Goal: Task Accomplishment & Management: Complete application form

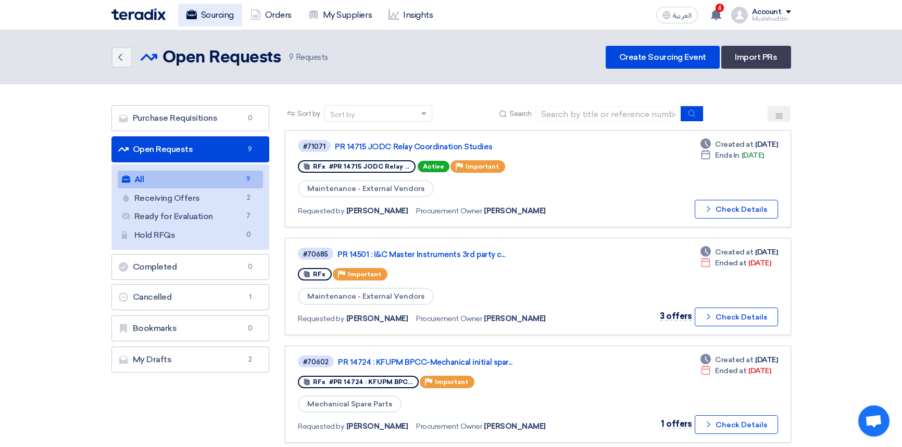
click at [220, 15] on link "Sourcing" at bounding box center [210, 15] width 64 height 23
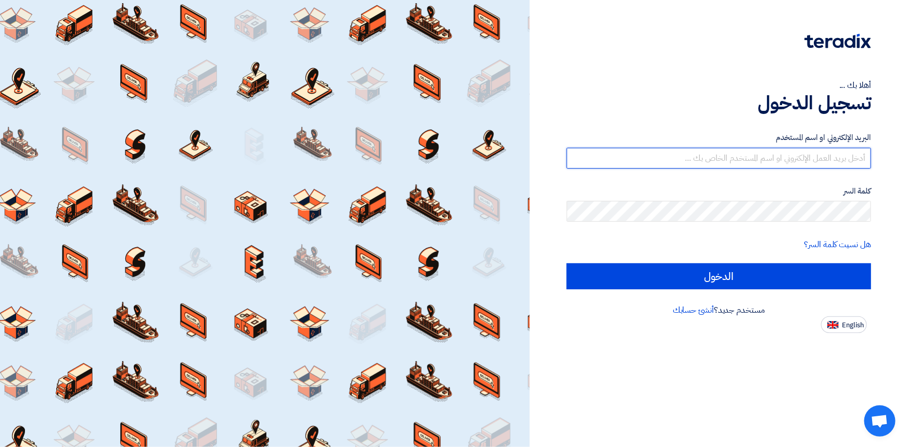
click at [758, 158] on input "text" at bounding box center [719, 158] width 305 height 21
type input "[EMAIL_ADDRESS][DOMAIN_NAME]"
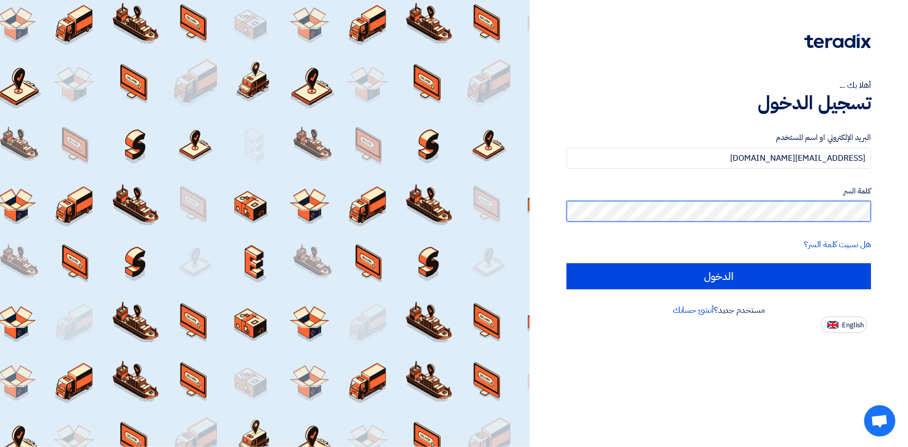
click at [567, 263] on input "الدخول" at bounding box center [719, 276] width 305 height 26
type input "Sign in"
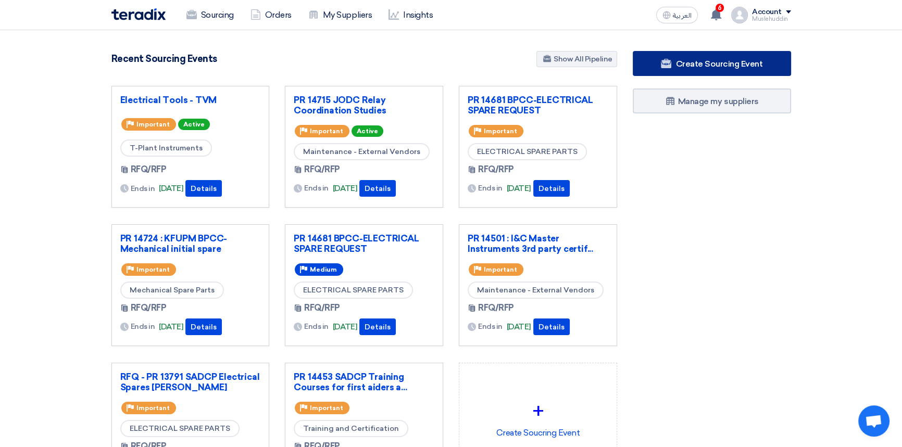
click at [689, 68] on link "Create Sourcing Event" at bounding box center [712, 63] width 158 height 25
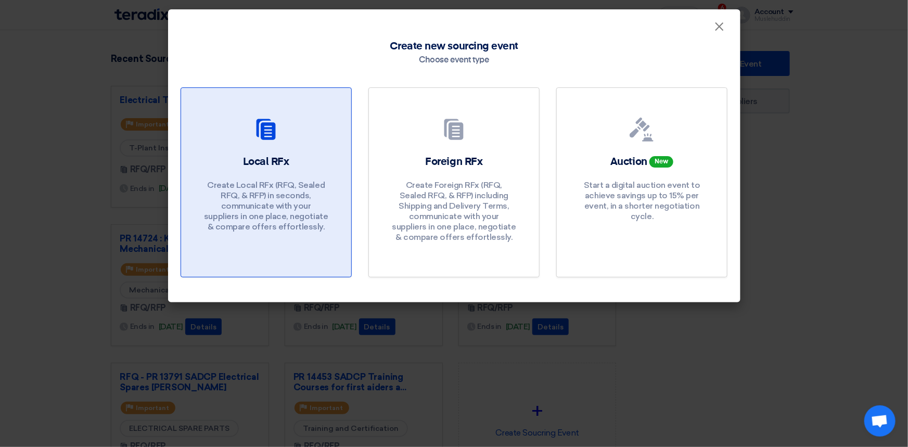
click at [260, 155] on h2 "Local RFx" at bounding box center [266, 162] width 46 height 15
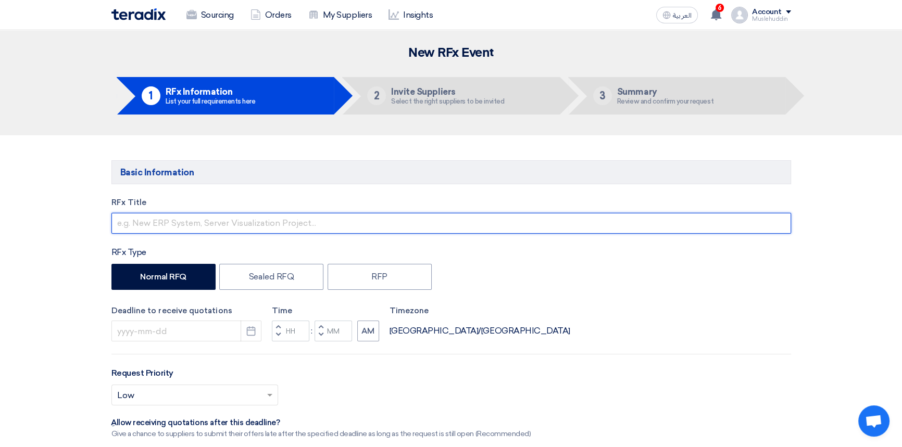
click at [167, 225] on input "text" at bounding box center [450, 223] width 679 height 21
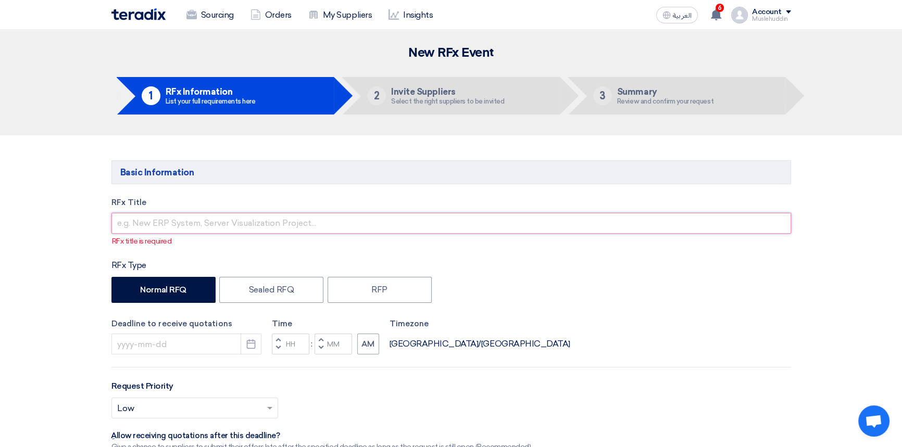
paste input "4602 : I&C SADCP TEMP: CONTROL VALVE ACTUATOR & MOTOR In review"
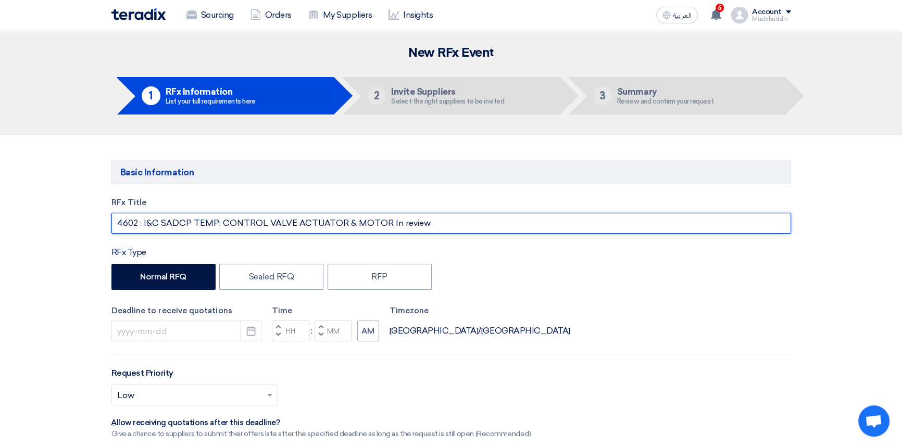
click at [118, 223] on input "4602 : I&C SADCP TEMP: CONTROL VALVE ACTUATOR & MOTOR In review" at bounding box center [450, 223] width 679 height 21
drag, startPoint x: 402, startPoint y: 223, endPoint x: 485, endPoint y: 227, distance: 82.4
click at [485, 227] on input "PR 14602 : I&C SADCP TEMP: CONTROL VALVE ACTUATOR & MOTOR In review" at bounding box center [450, 223] width 679 height 21
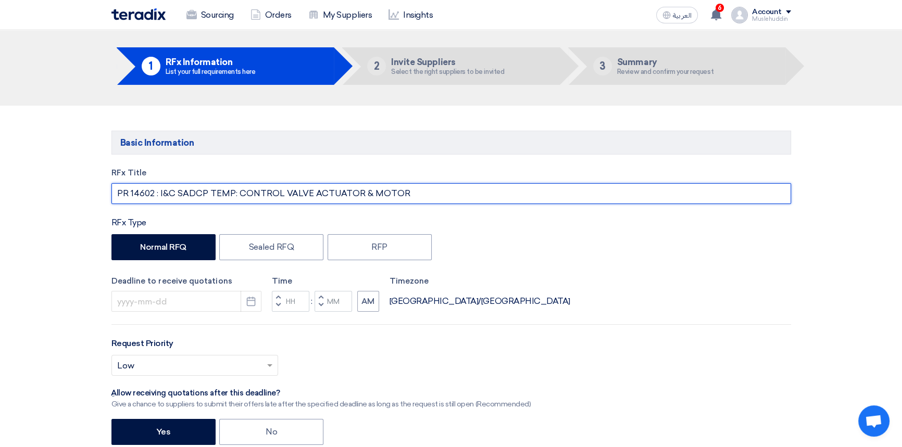
scroll to position [142, 0]
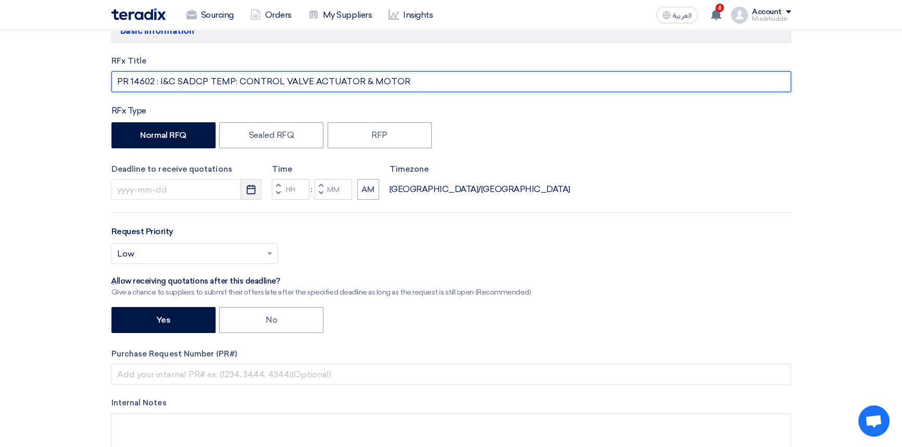
type input "PR 14602 : I&C SADCP TEMP: CONTROL VALVE ACTUATOR & MOTOR"
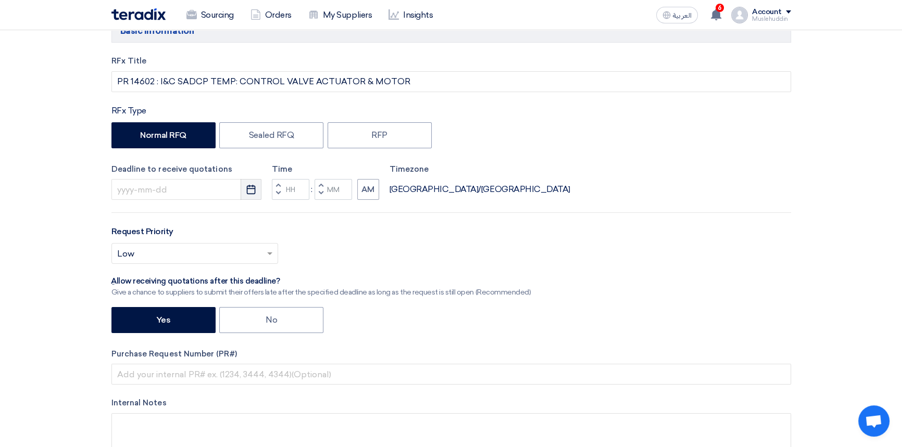
click at [248, 189] on icon "Pick a date" at bounding box center [251, 189] width 10 height 10
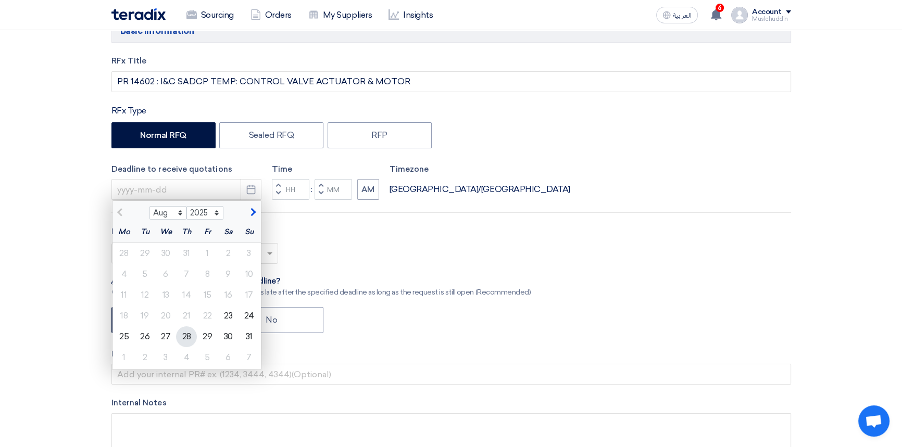
click at [187, 340] on div "28" at bounding box center [186, 336] width 21 height 21
type input "[DATE]"
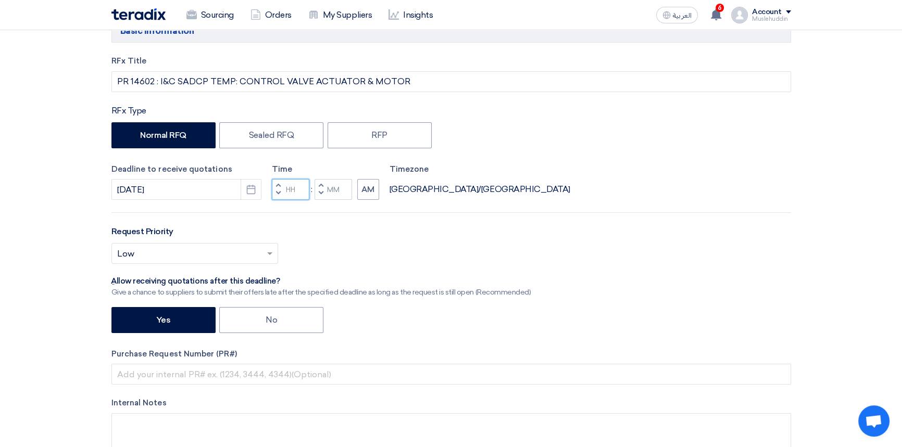
click at [294, 190] on input "Hours" at bounding box center [290, 189] width 37 height 21
type input "10"
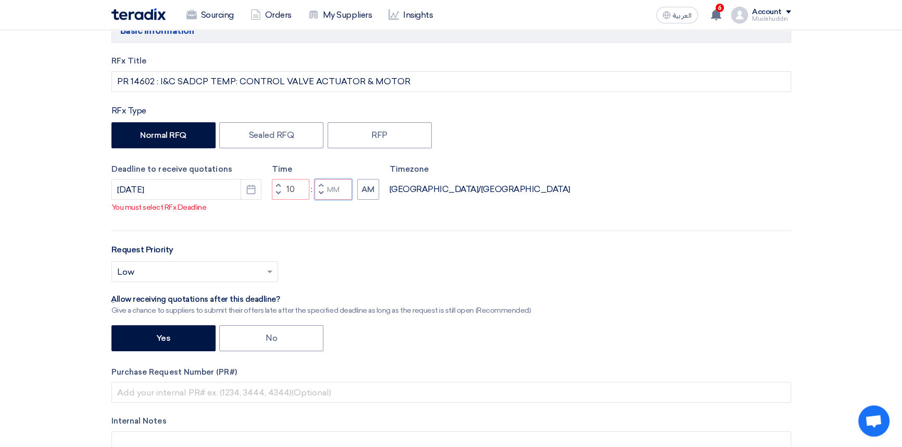
click at [330, 183] on input "Minutes" at bounding box center [332, 189] width 37 height 21
type input "00"
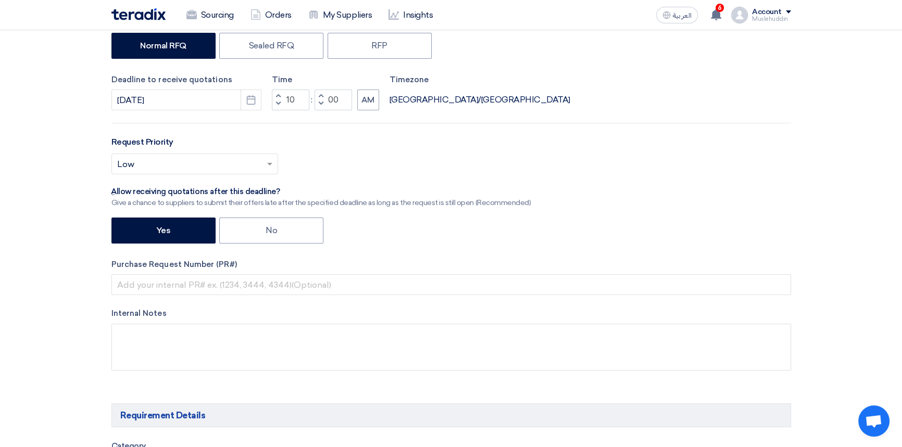
scroll to position [236, 0]
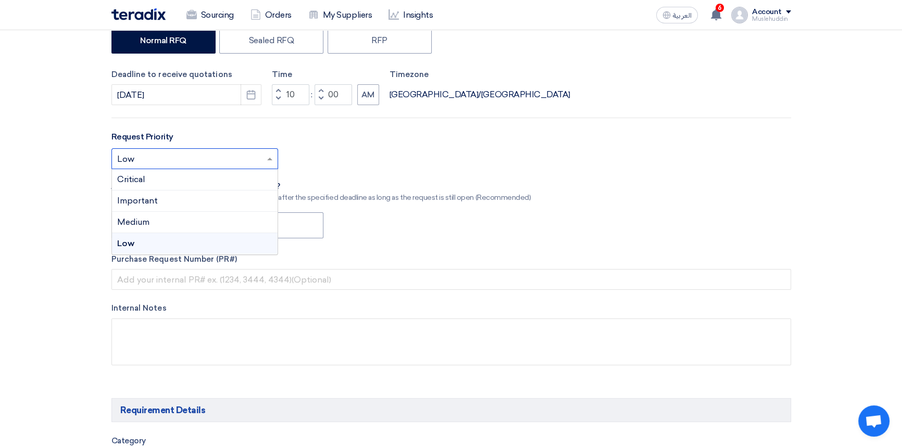
click at [265, 161] on span at bounding box center [270, 159] width 13 height 12
drag, startPoint x: 126, startPoint y: 200, endPoint x: 189, endPoint y: 201, distance: 63.5
click at [126, 201] on span "Important" at bounding box center [137, 201] width 41 height 10
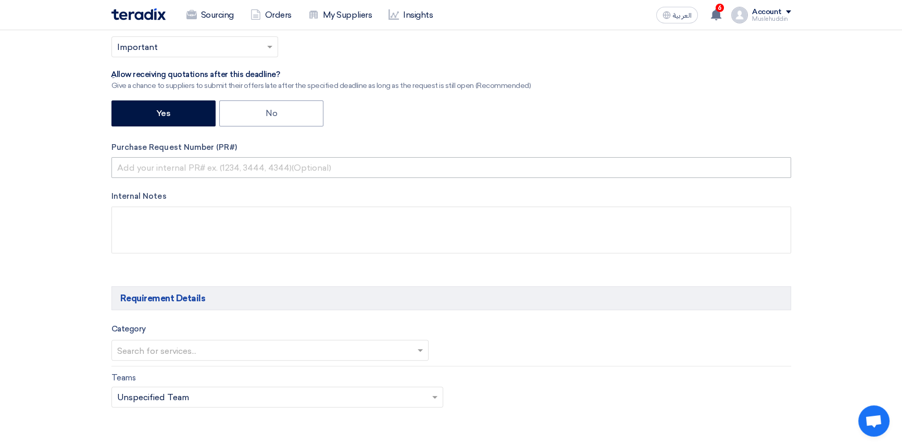
scroll to position [378, 0]
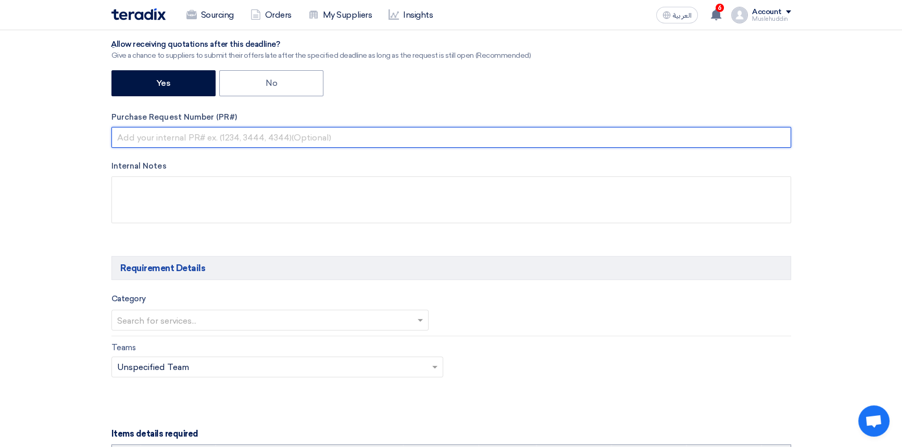
click at [218, 142] on input "text" at bounding box center [450, 137] width 679 height 21
paste input "4602 : I&C SADCP TEMP: CONTROL VALVE ACTUATOR & MOTOR In review"
click at [115, 137] on input "4602 : I&C SADCP TEMP: CONTROL VALVE ACTUATOR & MOTOR In review" at bounding box center [450, 137] width 679 height 21
drag, startPoint x: 402, startPoint y: 136, endPoint x: 495, endPoint y: 140, distance: 92.7
click at [495, 140] on input "PR 14602 : I&C SADCP TEMP: CONTROL VALVE ACTUATOR & MOTOR In review" at bounding box center [450, 137] width 679 height 21
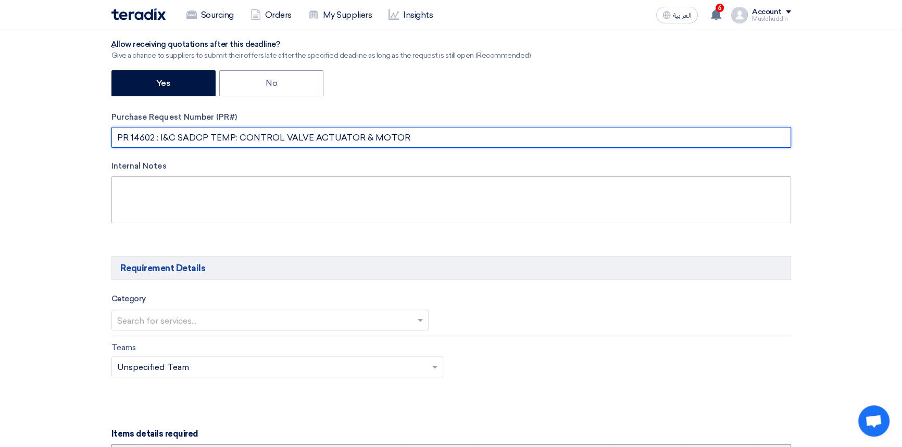
type input "PR 14602 : I&C SADCP TEMP: CONTROL VALVE ACTUATOR & MOTOR"
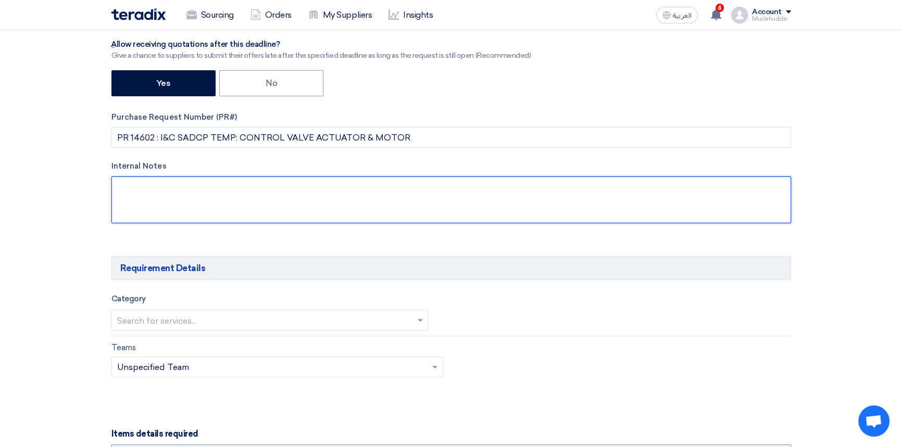
click at [458, 200] on textarea at bounding box center [450, 199] width 679 height 47
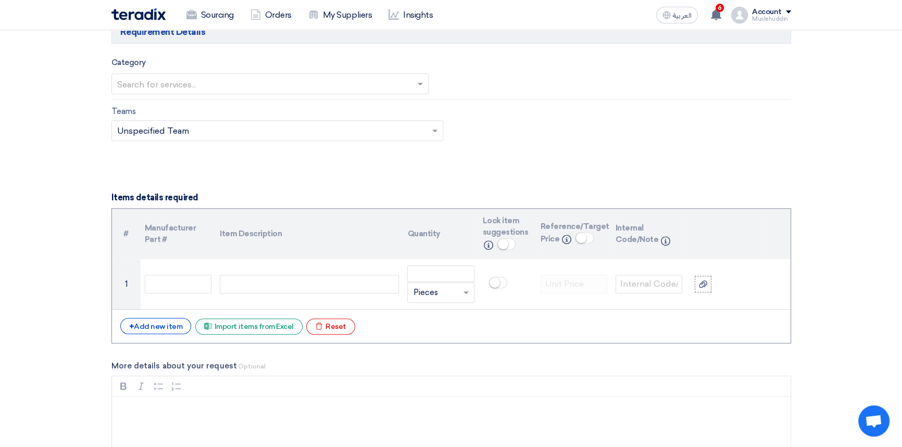
scroll to position [521, 0]
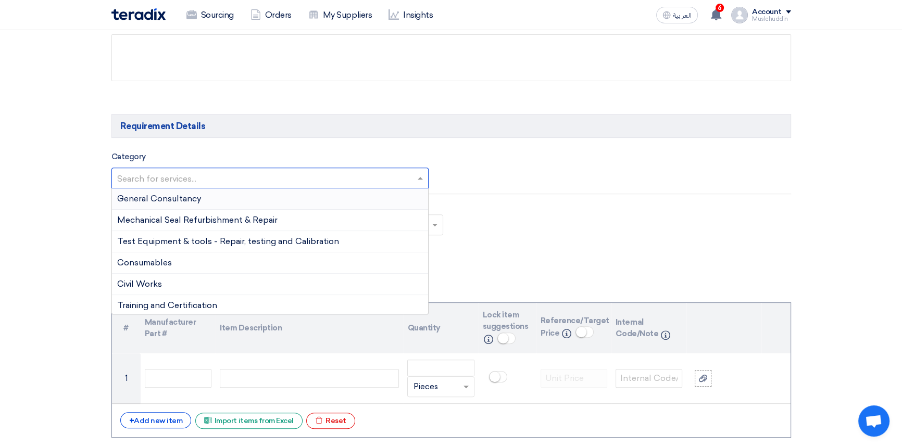
click at [213, 177] on input "text" at bounding box center [265, 179] width 296 height 17
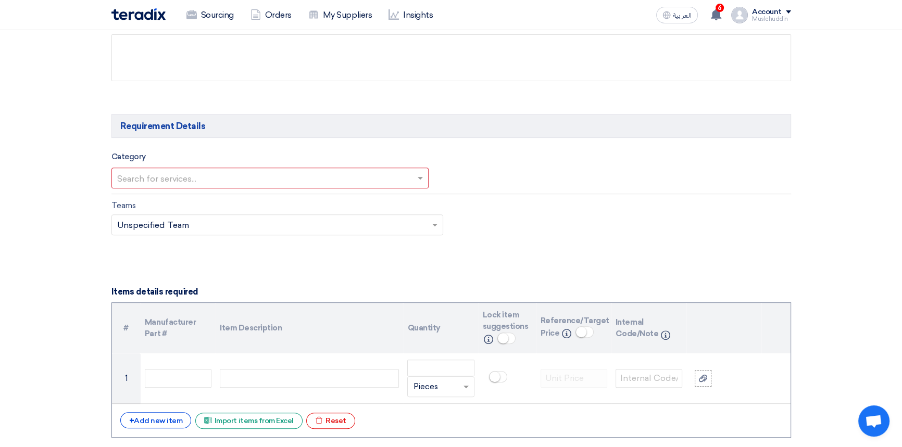
click at [600, 173] on div "Category Search for services..." at bounding box center [451, 169] width 695 height 39
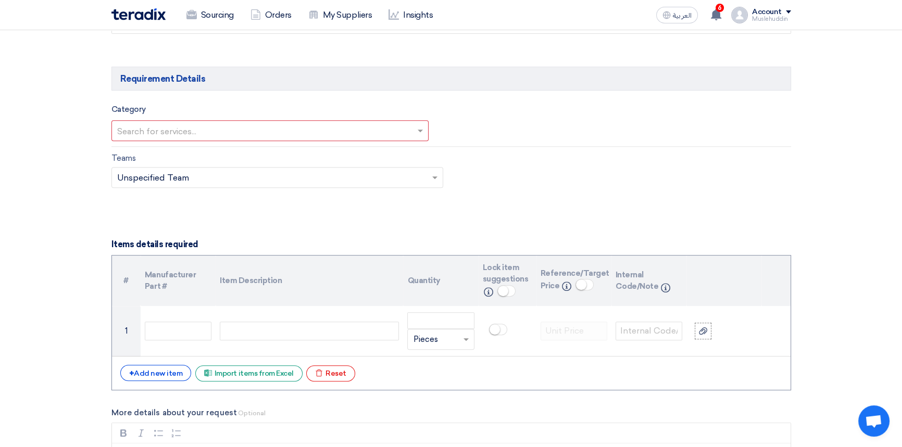
scroll to position [567, 0]
click at [260, 131] on input "text" at bounding box center [265, 132] width 296 height 17
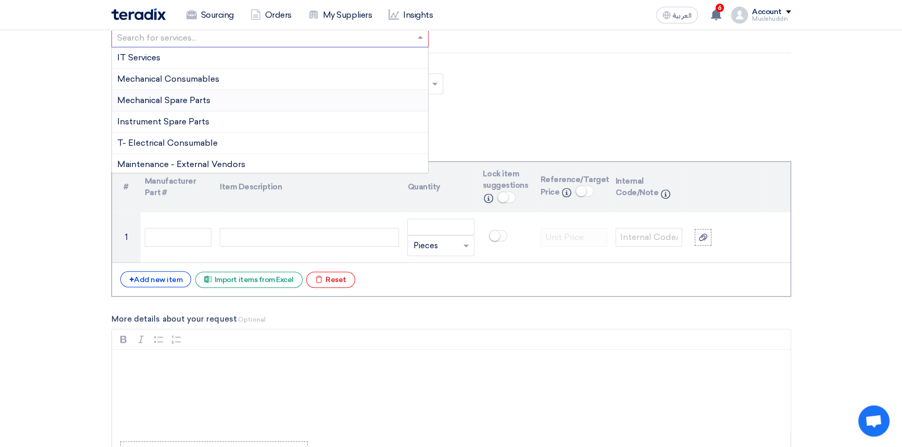
scroll to position [662, 0]
click at [211, 124] on div "Instrument Spare Parts" at bounding box center [270, 121] width 317 height 21
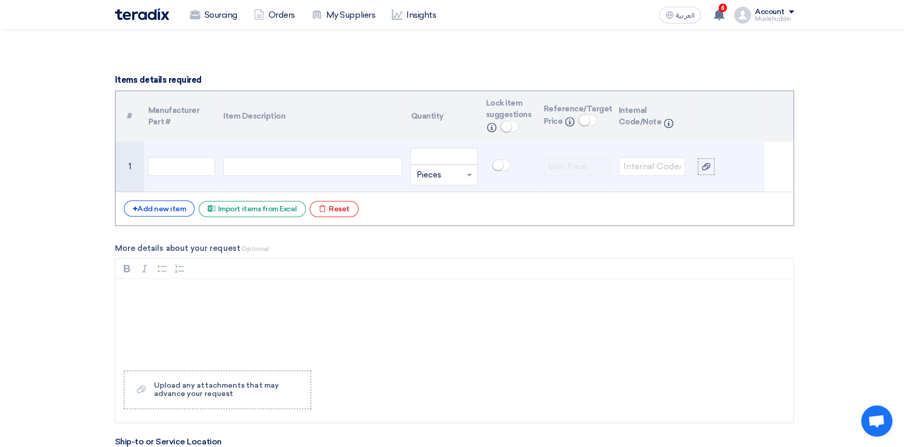
scroll to position [757, 0]
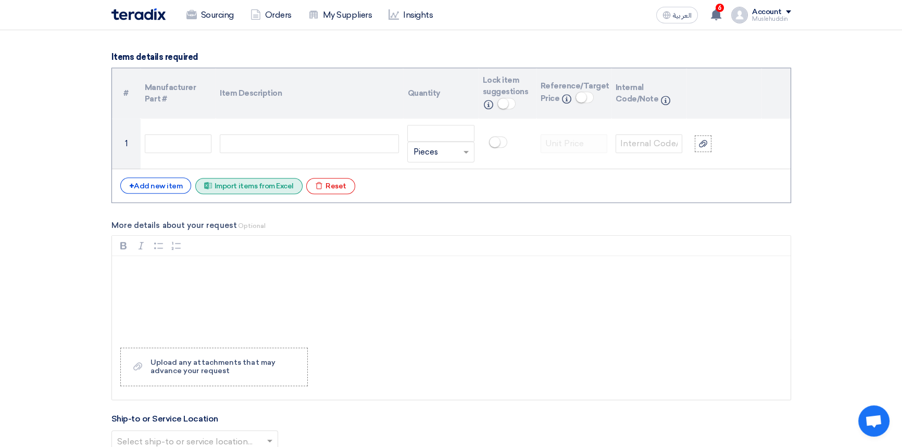
click at [274, 182] on div "Excel file Import items from Excel" at bounding box center [248, 186] width 107 height 16
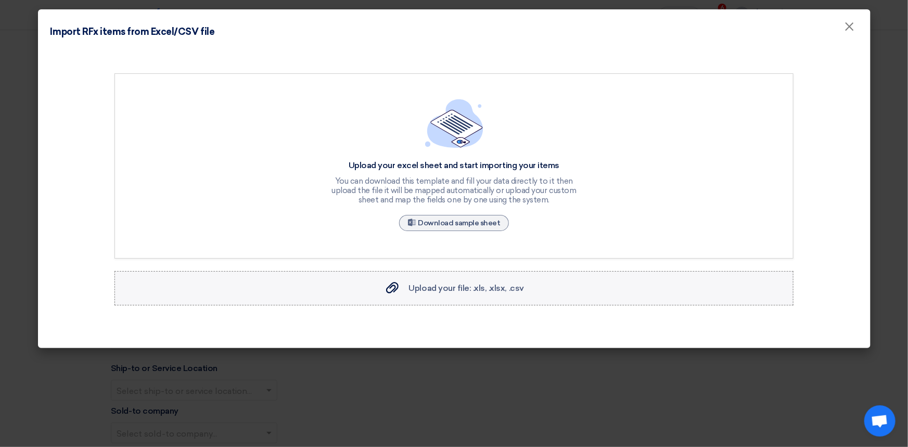
click at [444, 287] on span "Upload your file: .xls, .xlsx, .csv" at bounding box center [466, 288] width 115 height 10
click at [0, 0] on input "Upload your file: .xls, .xlsx, .csv Upload your file: .xls, .xlsx, .csv" at bounding box center [0, 0] width 0 height 0
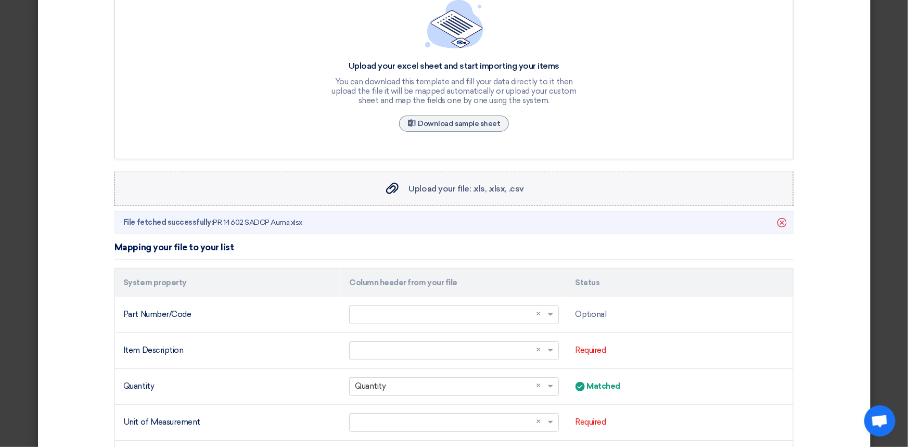
scroll to position [252, 0]
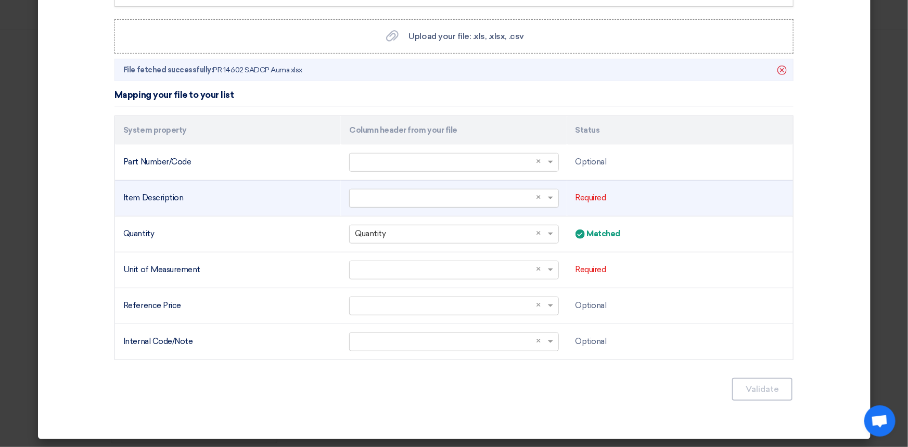
click at [494, 199] on input "text" at bounding box center [448, 197] width 187 height 17
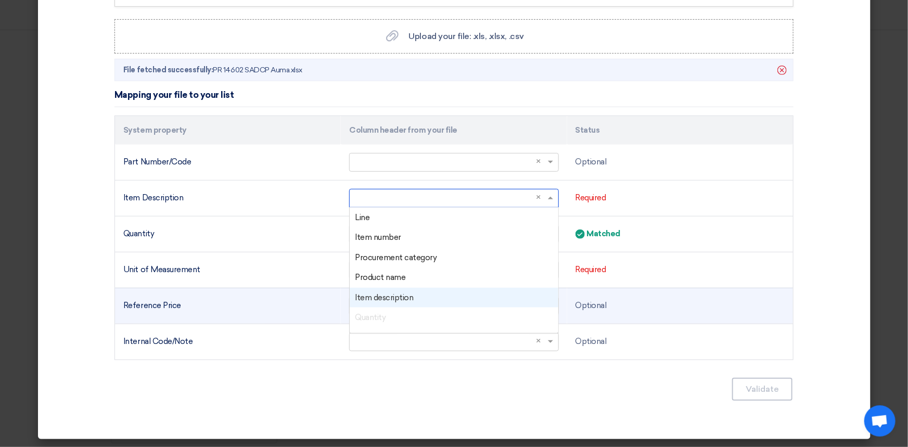
click at [398, 299] on span "Item description" at bounding box center [384, 297] width 58 height 9
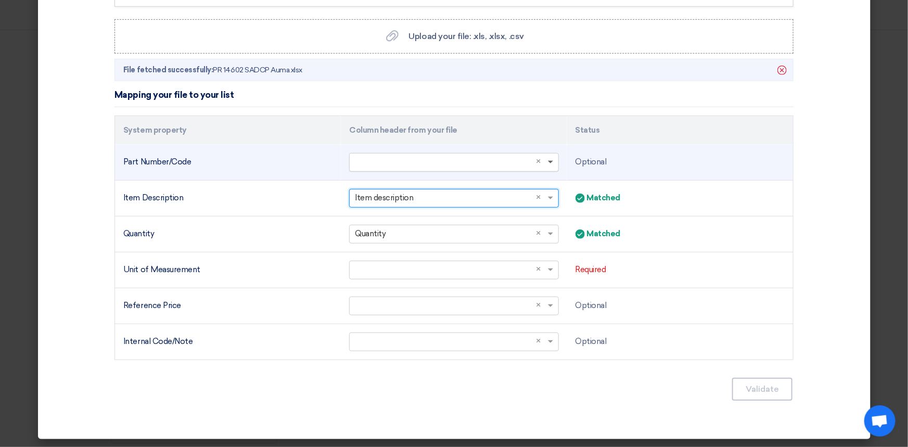
click at [547, 164] on span at bounding box center [552, 162] width 13 height 12
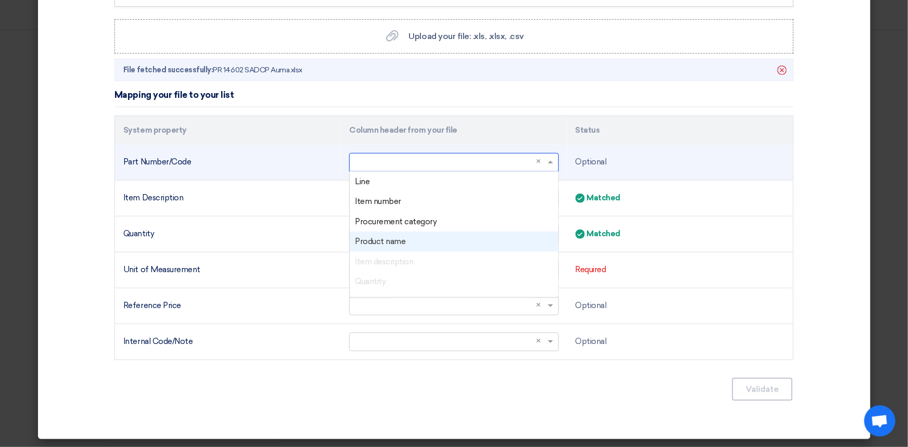
click at [405, 240] on div "Product name" at bounding box center [454, 242] width 208 height 20
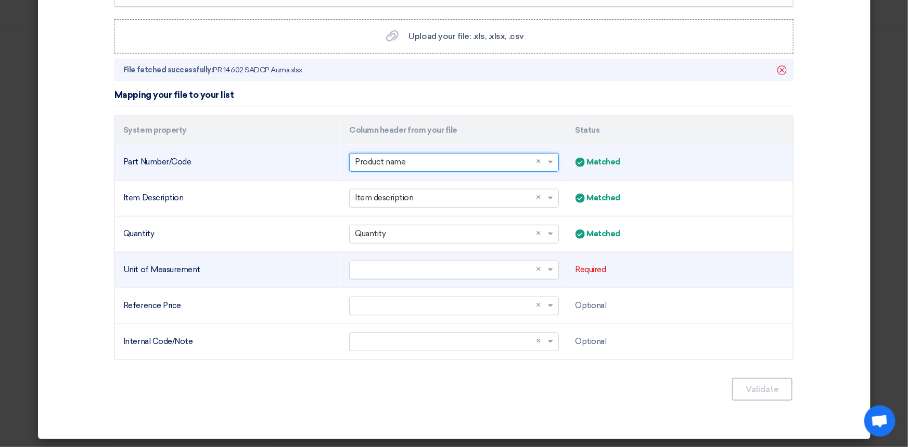
click at [464, 270] on input "text" at bounding box center [448, 269] width 187 height 17
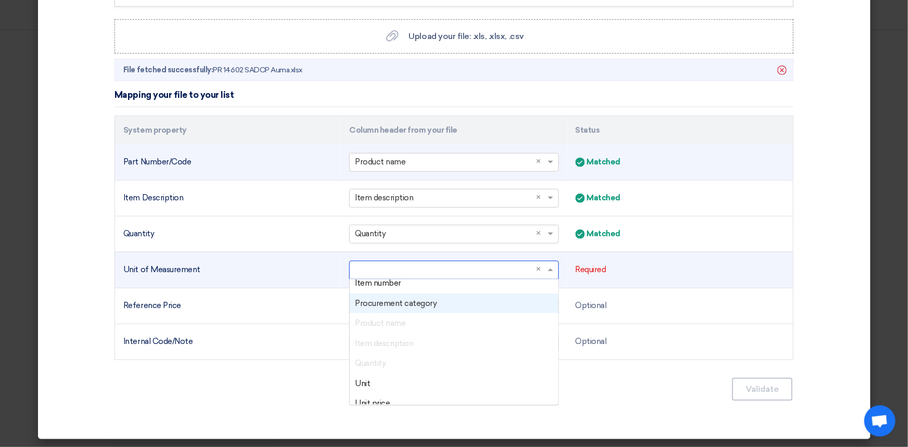
scroll to position [47, 0]
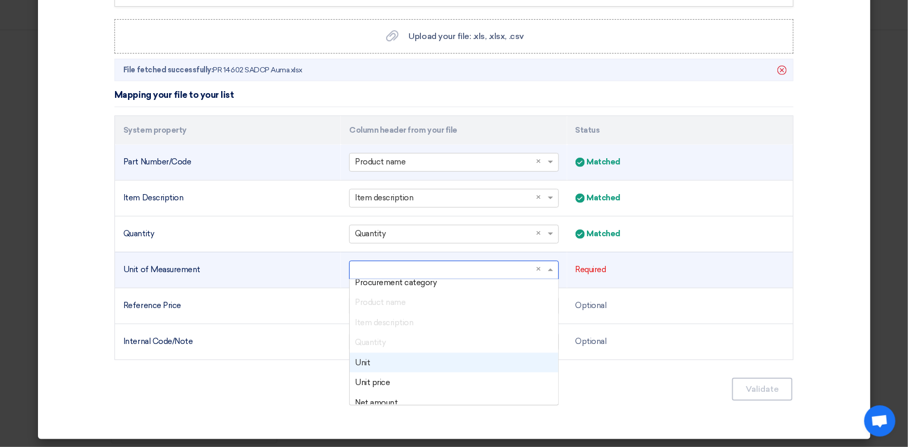
click at [365, 364] on span "Unit" at bounding box center [362, 362] width 15 height 9
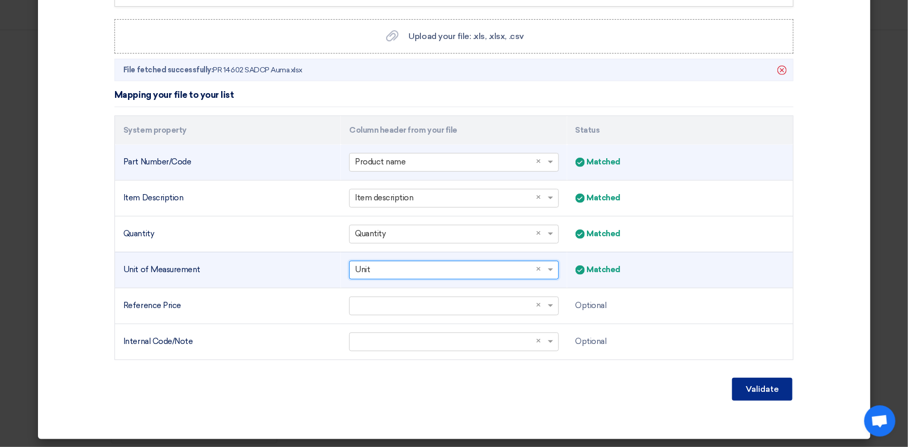
drag, startPoint x: 740, startPoint y: 390, endPoint x: 808, endPoint y: 325, distance: 94.6
click at [743, 387] on button "Validate" at bounding box center [762, 389] width 60 height 23
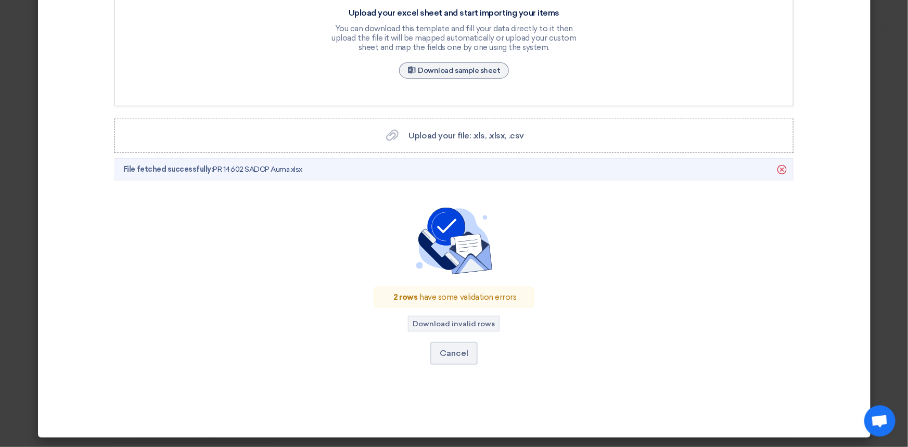
scroll to position [151, 0]
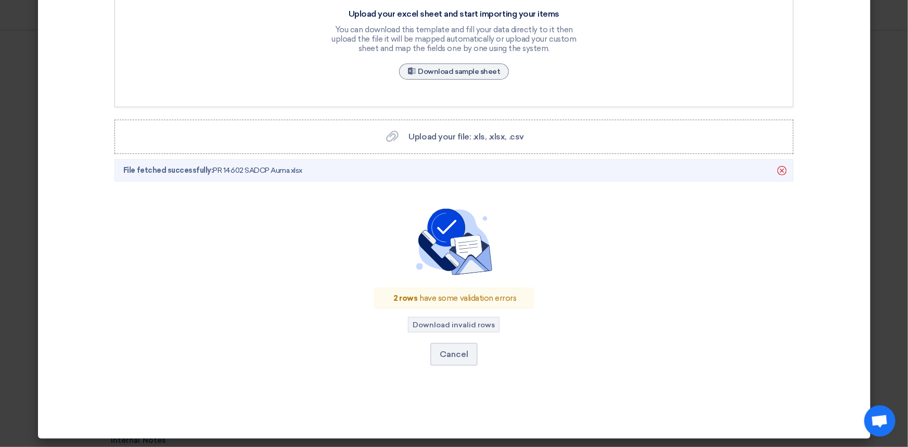
click at [453, 300] on div "2 rows have some validation errors" at bounding box center [453, 298] width 159 height 21
click at [451, 324] on button "Download invalid rows" at bounding box center [454, 325] width 92 height 16
click at [444, 134] on span "Upload your file: .xls, .xlsx, .csv" at bounding box center [466, 137] width 115 height 10
click at [0, 0] on input "Upload your file: .xls, .xlsx, .csv Upload your file: .xls, .xlsx, .csv" at bounding box center [0, 0] width 0 height 0
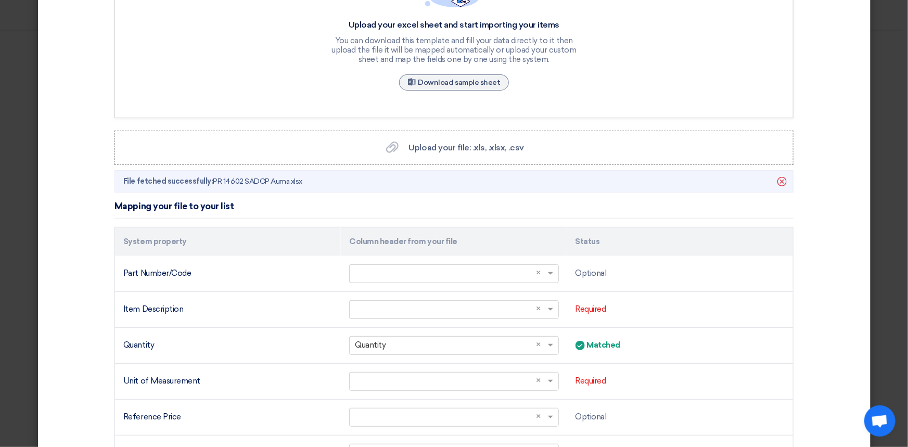
scroll to position [189, 0]
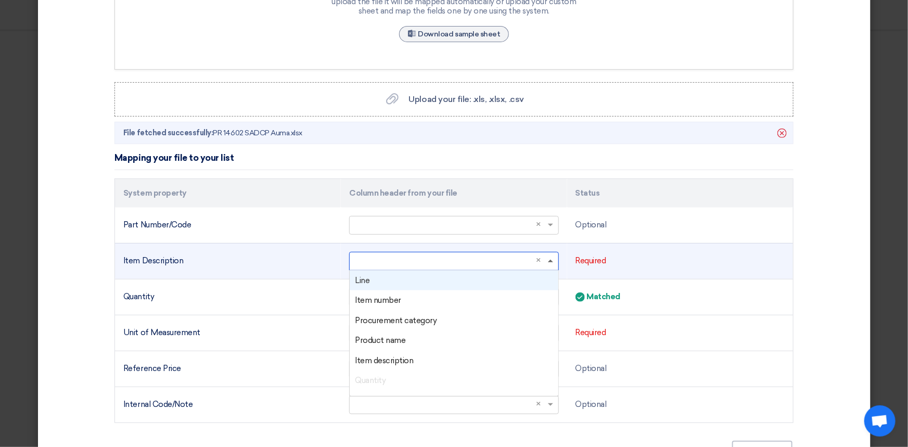
click at [547, 262] on span at bounding box center [552, 261] width 13 height 12
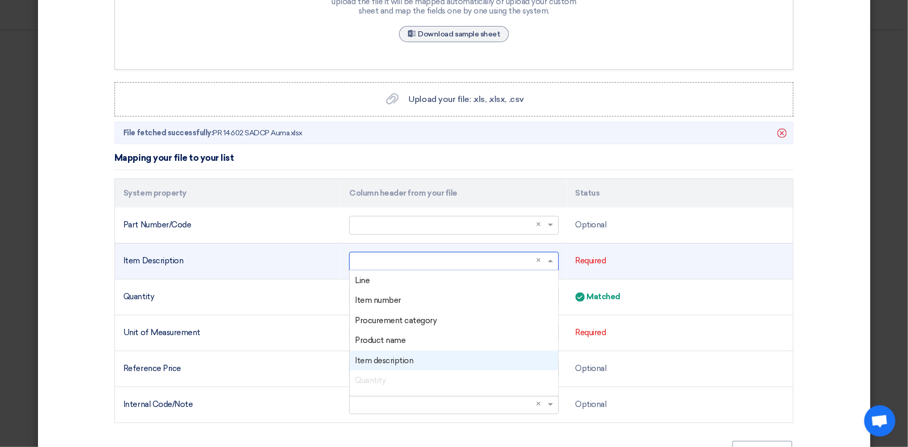
click at [394, 359] on span "Item description" at bounding box center [384, 360] width 58 height 9
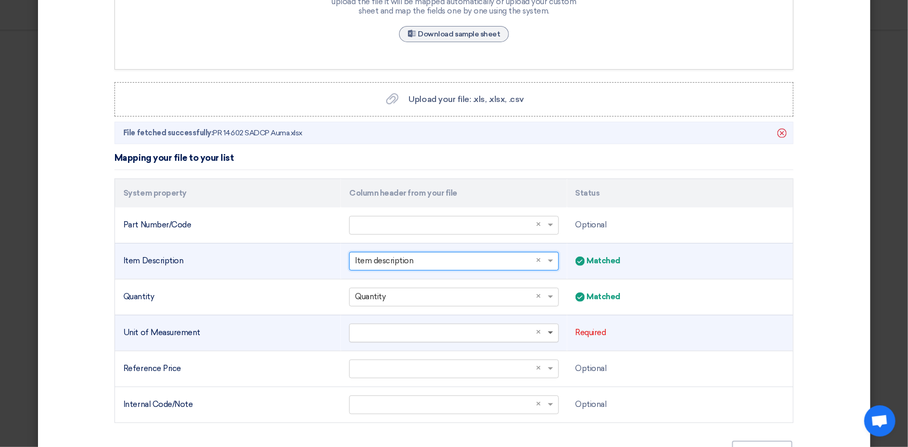
click at [548, 333] on span at bounding box center [550, 334] width 5 height 4
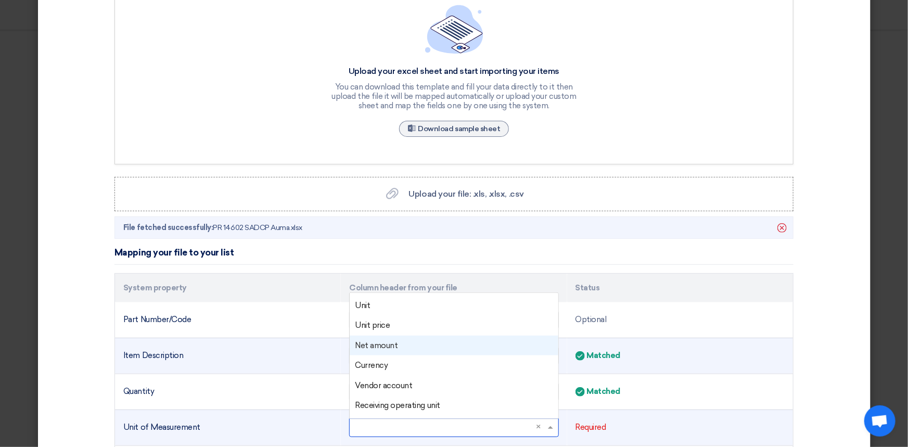
scroll to position [94, 0]
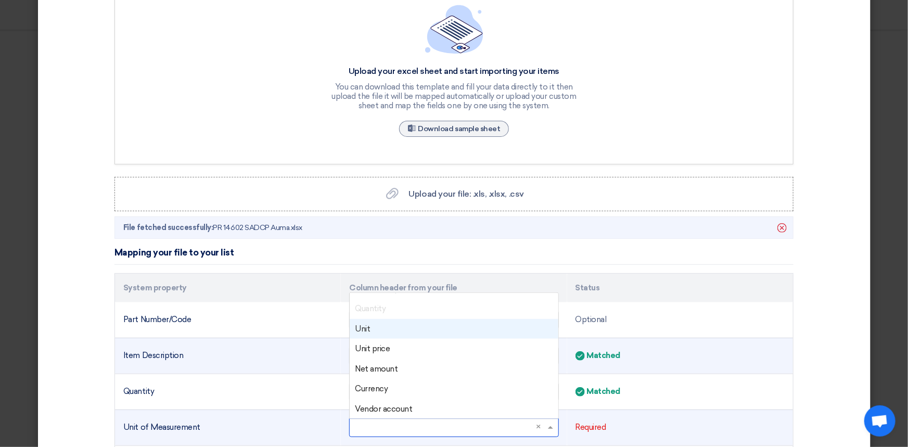
click at [384, 330] on div "Unit" at bounding box center [454, 329] width 208 height 20
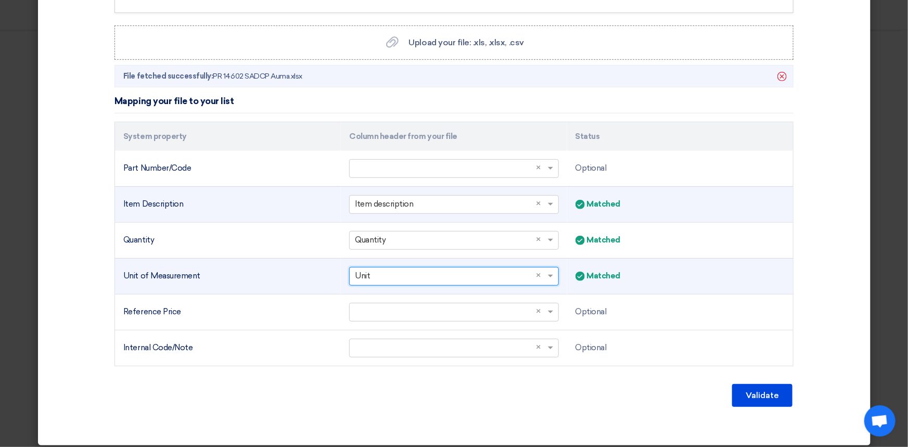
scroll to position [252, 0]
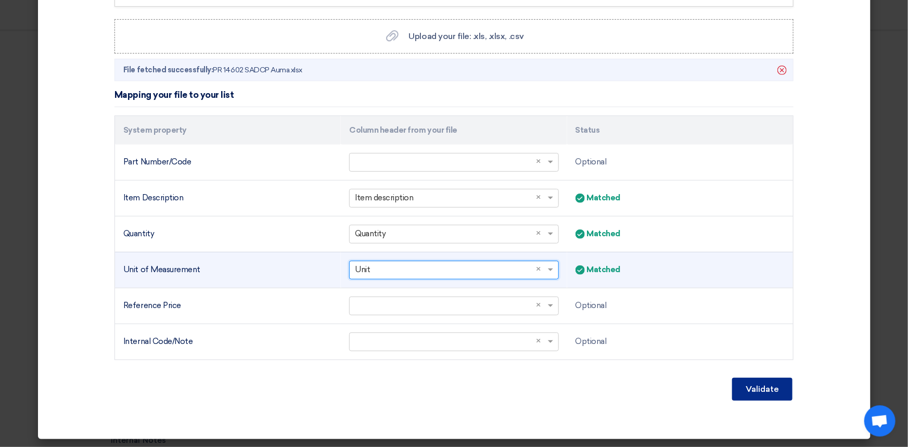
click at [742, 390] on button "Validate" at bounding box center [762, 389] width 60 height 23
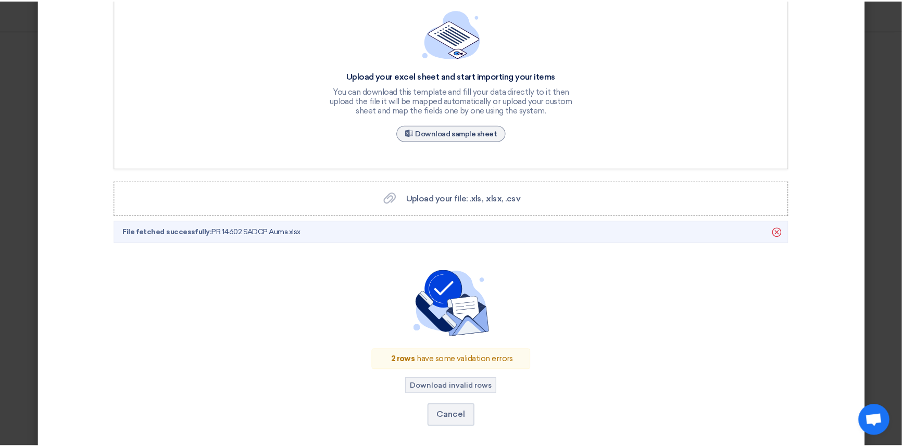
scroll to position [0, 0]
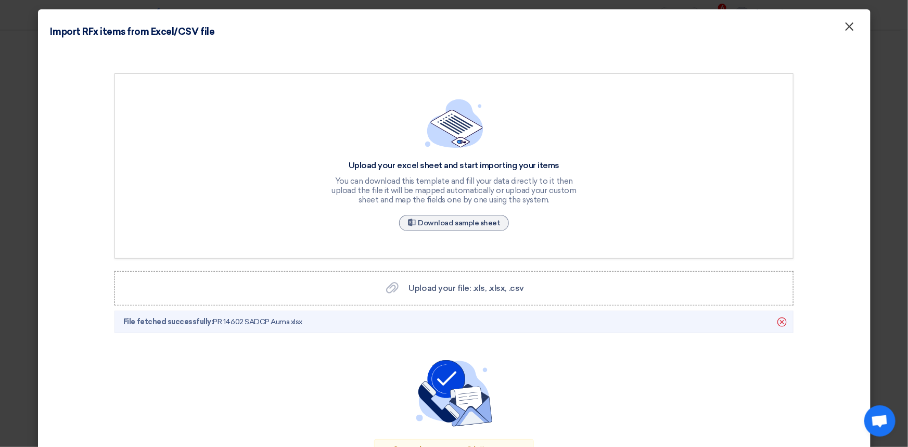
click at [845, 28] on span "×" at bounding box center [850, 29] width 10 height 21
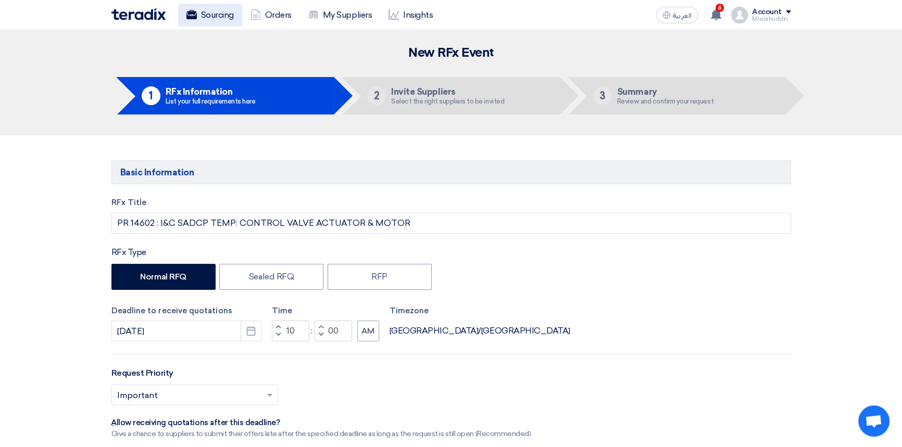
click at [211, 14] on link "Sourcing" at bounding box center [210, 15] width 64 height 23
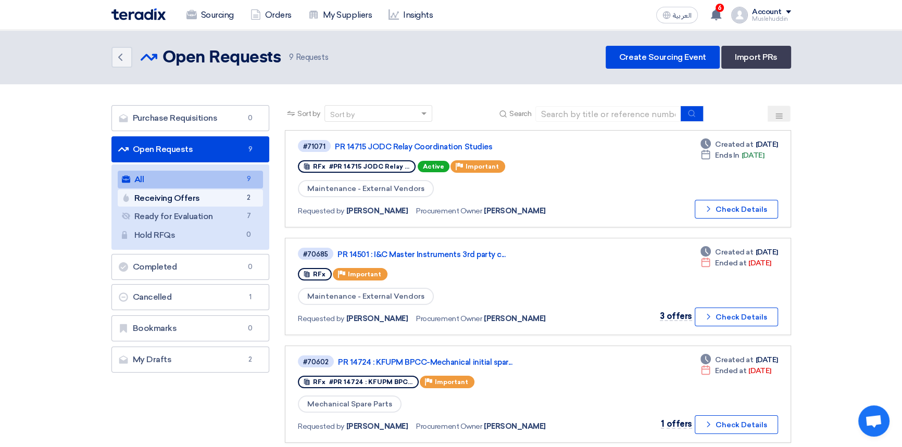
click at [194, 197] on link "Receiving Offers Receiving Offers 2" at bounding box center [191, 198] width 146 height 18
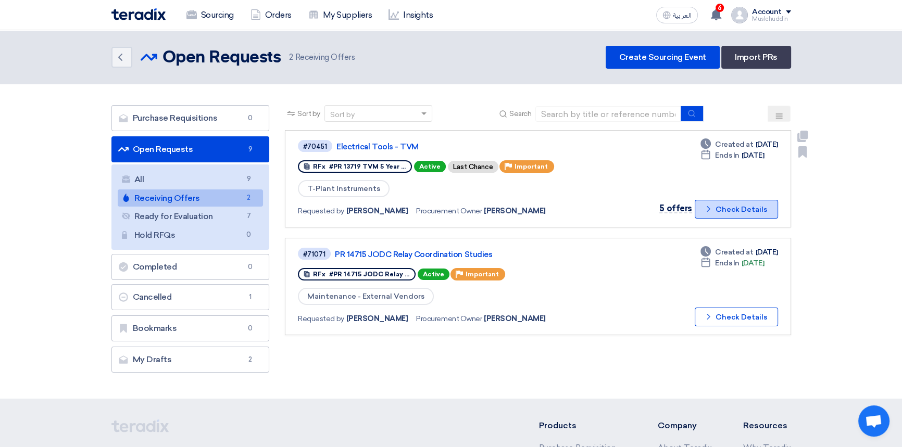
click at [725, 210] on button "Check details Check Details" at bounding box center [735, 209] width 83 height 19
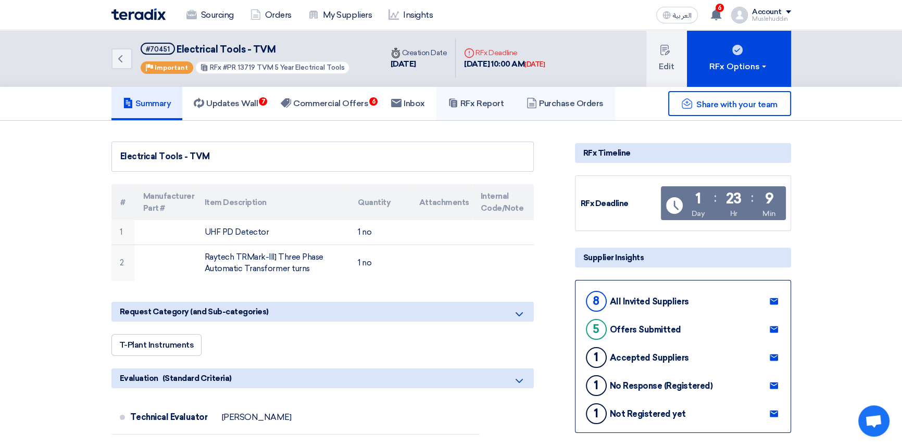
drag, startPoint x: 486, startPoint y: 107, endPoint x: 525, endPoint y: 104, distance: 39.6
click at [486, 107] on h5 "RFx Report" at bounding box center [476, 103] width 56 height 10
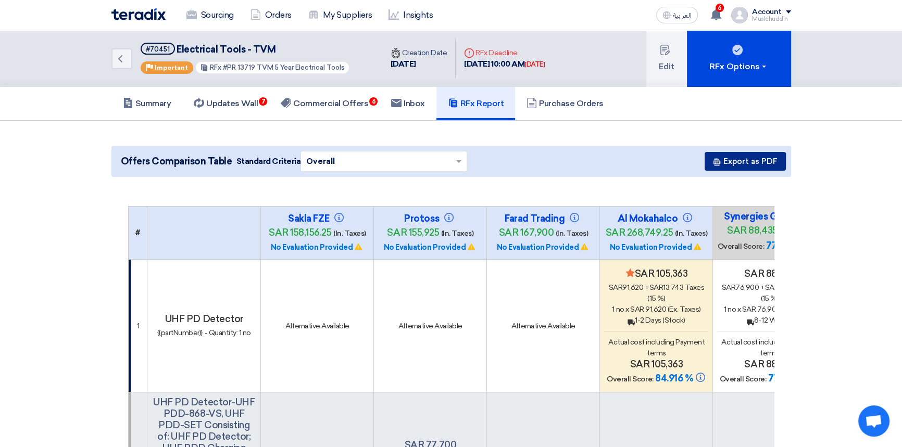
click at [729, 167] on button "Export as PDF" at bounding box center [744, 161] width 81 height 19
